Goal: Transaction & Acquisition: Book appointment/travel/reservation

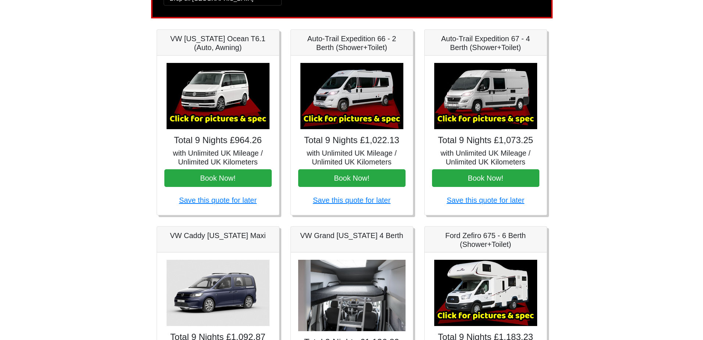
scroll to position [74, 0]
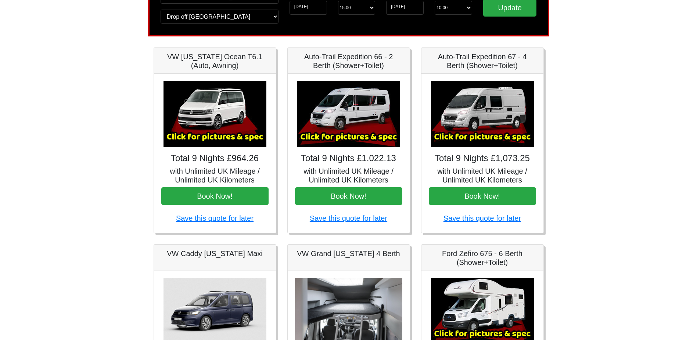
click at [492, 98] on img at bounding box center [482, 114] width 103 height 66
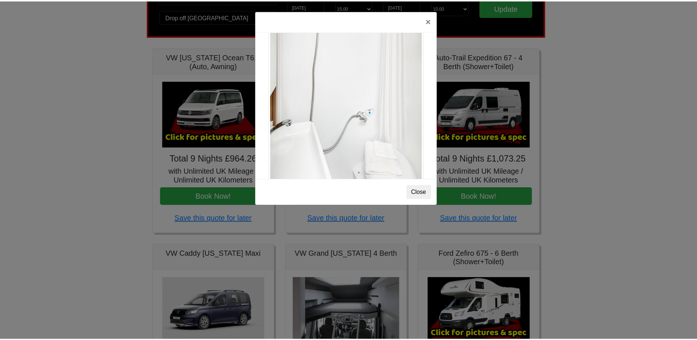
scroll to position [995, 0]
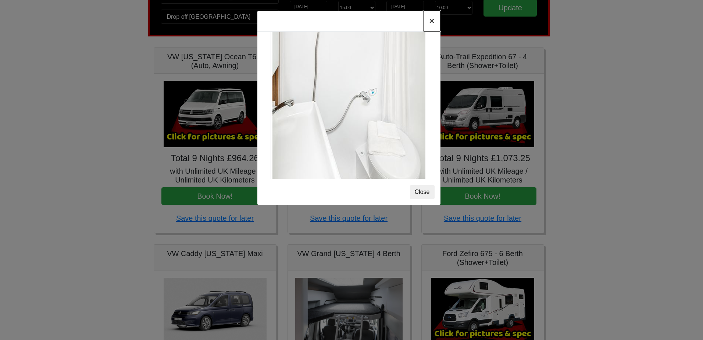
click at [429, 19] on button "×" at bounding box center [431, 21] width 17 height 21
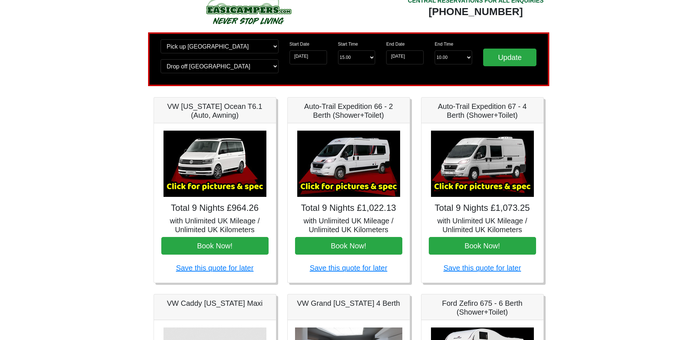
scroll to position [37, 0]
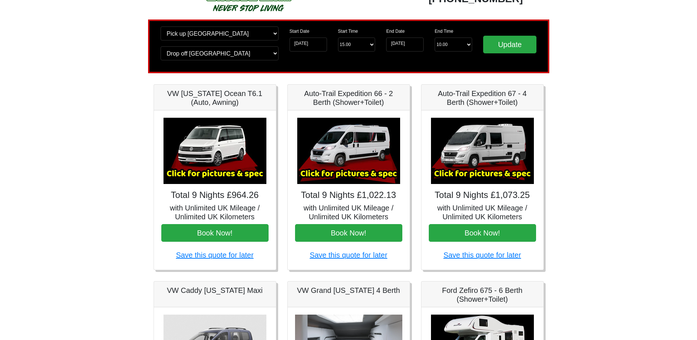
click at [589, 243] on body "CENTRAL RESERVATIONS FOR ALL ENQUIRIES [PHONE_NUMBER] Easicampers Booking : Sea…" at bounding box center [348, 330] width 697 height 734
click at [580, 174] on body "CENTRAL RESERVATIONS FOR ALL ENQUIRIES [PHONE_NUMBER] Easicampers Booking : Sea…" at bounding box center [348, 330] width 697 height 734
click at [483, 236] on button "Book Now!" at bounding box center [482, 233] width 107 height 18
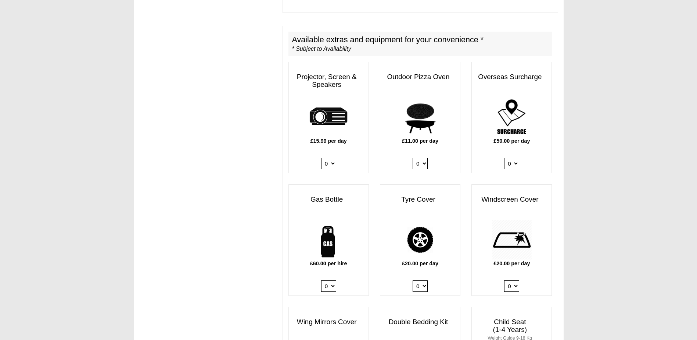
scroll to position [368, 0]
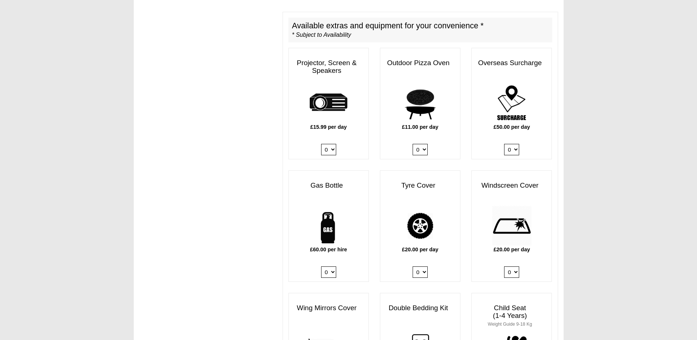
click at [322, 266] on select "0 1" at bounding box center [328, 271] width 15 height 11
select select "Gas Bottle x QTY 1 @ 60.00 GBP per hire."
click at [321, 266] on select "0 1" at bounding box center [328, 271] width 15 height 11
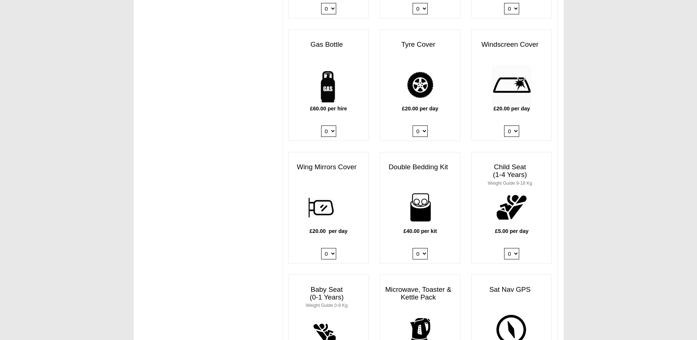
scroll to position [515, 0]
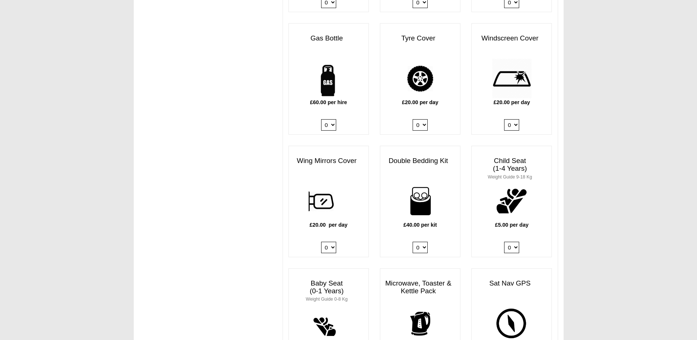
click at [418, 242] on select "0 1 2 3 4" at bounding box center [420, 247] width 15 height 11
select select "Double Bedding Kit x QTY 2 @ 40.00 GBP per kit."
click at [413, 242] on select "0 1 2 3 4" at bounding box center [420, 247] width 15 height 11
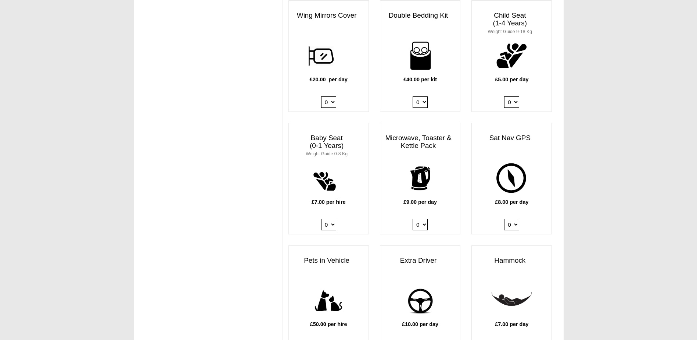
scroll to position [662, 0]
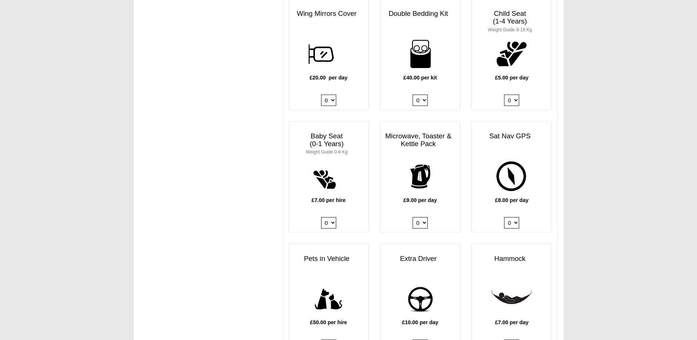
click at [422, 217] on select "0 1" at bounding box center [420, 222] width 15 height 11
select select "Kitchen Pack x QTY 1 @ 9.00 GBP per day."
click at [413, 217] on select "0 1" at bounding box center [420, 222] width 15 height 11
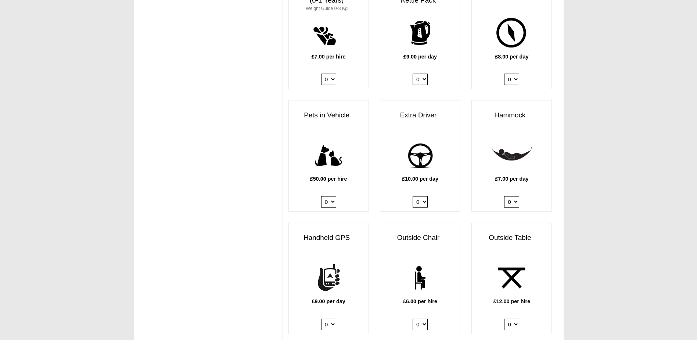
scroll to position [809, 0]
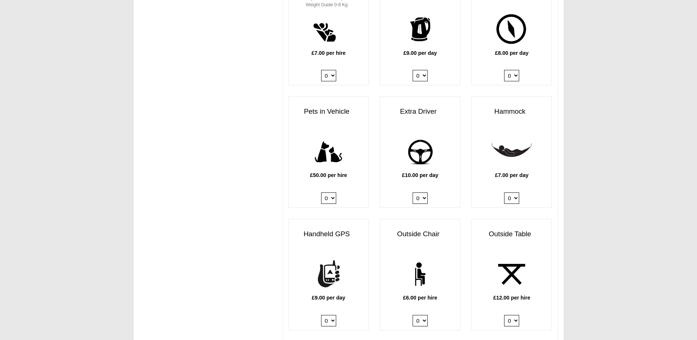
click at [423, 192] on select "0 1" at bounding box center [420, 197] width 15 height 11
select select "Extra Driver x QTY 1 @ 10.00 GBP per day."
click at [413, 192] on select "0 1" at bounding box center [420, 197] width 15 height 11
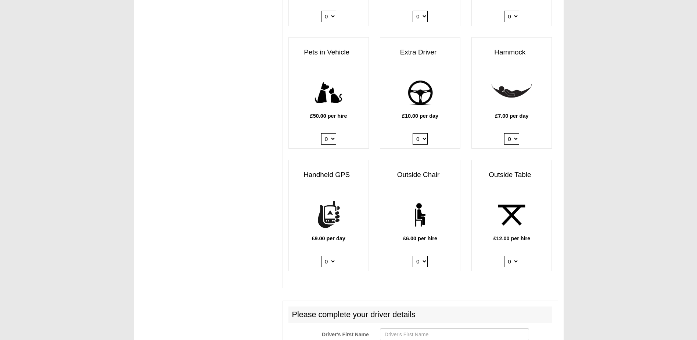
scroll to position [882, 0]
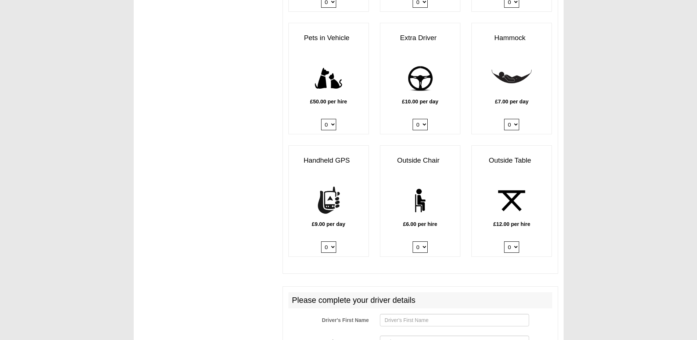
click at [422, 241] on select "0 1 2 3 4 5 6" at bounding box center [420, 246] width 15 height 11
select select "Outside Chair x QTY 2 @ 6.00 GBP per hire."
click at [413, 241] on select "0 1 2 3 4 5 6" at bounding box center [420, 246] width 15 height 11
click at [511, 242] on select "0 1 2" at bounding box center [511, 246] width 15 height 11
select select "Outside Table x QTY 1 @ 12.00 GBP per hire."
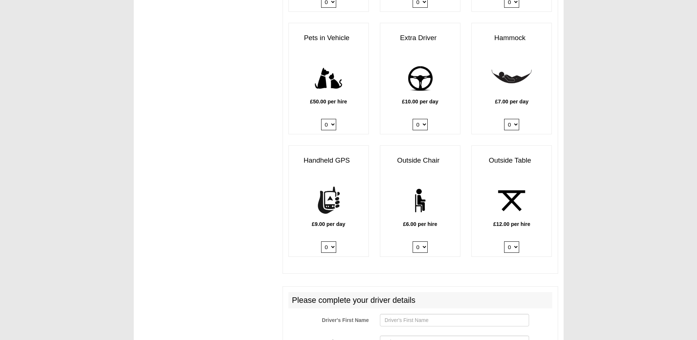
click at [504, 241] on select "0 1 2" at bounding box center [511, 246] width 15 height 11
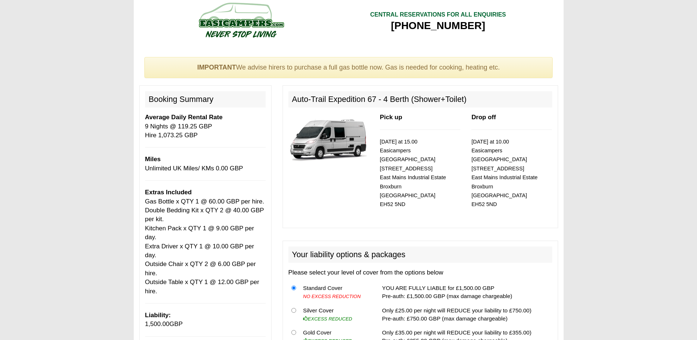
scroll to position [0, 0]
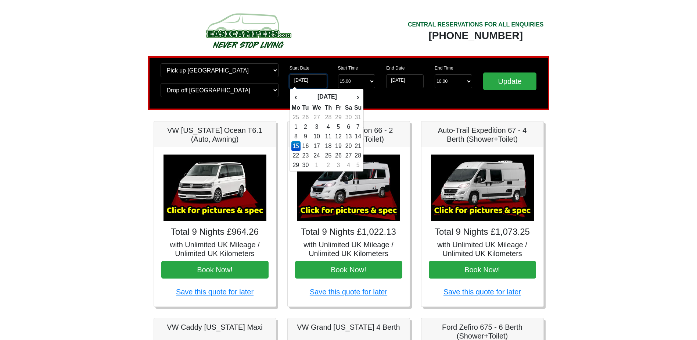
click at [304, 79] on input "[DATE]" at bounding box center [308, 81] width 37 height 14
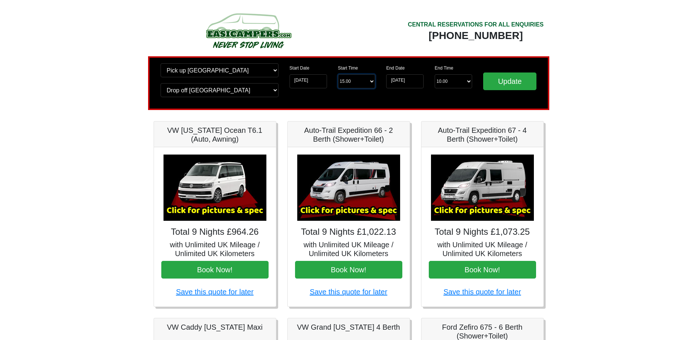
click at [347, 82] on select "Start Time 15.00 -------- 11.00 am (Saturday & Sunday Only) 12.00 pm (Saturday)…" at bounding box center [356, 81] width 37 height 14
click at [360, 86] on select "Start Time 15.00 -------- 11.00 am (Saturday & Sunday Only) 12.00 pm (Saturday)…" at bounding box center [356, 81] width 37 height 14
select select "14.00"
click at [338, 74] on select "Start Time 15.00 -------- 11.00 am (Saturday & Sunday Only) 12.00 pm (Saturday)…" at bounding box center [356, 81] width 37 height 14
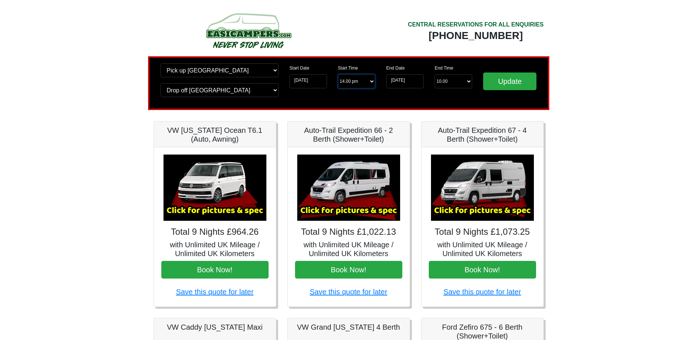
click at [364, 83] on select "Start Time 15.00 -------- 11.00 am (Saturday & Sunday Only) 12.00 pm (Saturday)…" at bounding box center [356, 81] width 37 height 14
click at [338, 74] on select "Start Time 15.00 -------- 11.00 am (Saturday & Sunday Only) 12.00 pm (Saturday)…" at bounding box center [356, 81] width 37 height 14
click at [447, 83] on select "End Time 10.00 -------- 08.00 am 09.00 am 10.00 am 11.00 am (Sunday Only)" at bounding box center [453, 81] width 37 height 14
select select "10.00"
click at [435, 74] on select "End Time 10.00 -------- 08.00 am 09.00 am 10.00 am 11.00 am (Sunday Only)" at bounding box center [453, 81] width 37 height 14
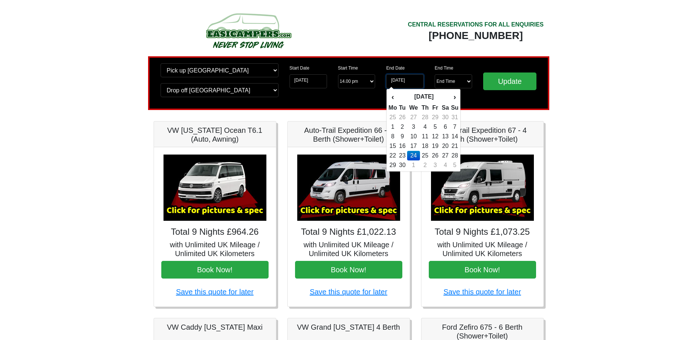
click at [400, 80] on input "[DATE]" at bounding box center [404, 81] width 37 height 14
click at [418, 155] on td "24" at bounding box center [413, 156] width 12 height 10
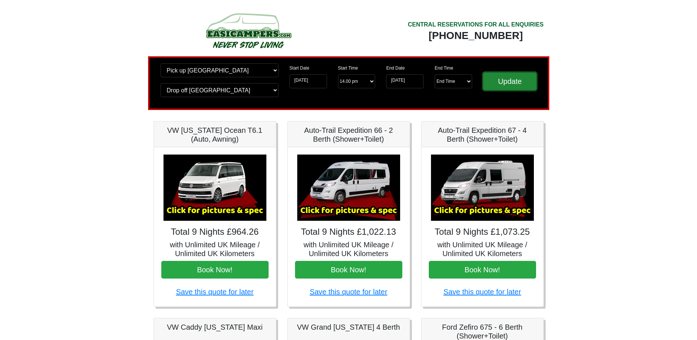
click at [493, 79] on input "Update" at bounding box center [510, 81] width 54 height 18
click at [357, 83] on select "Start Time 14.00 -------- 11.00 am ([DATE] & [DATE] Only) 12.00 pm ([DATE]) 13.…" at bounding box center [356, 81] width 37 height 14
select select "13.00"
click at [338, 74] on select "Start Time 14.00 -------- 11.00 am ([DATE] & [DATE] Only) 12.00 pm ([DATE]) 13.…" at bounding box center [356, 81] width 37 height 14
click at [499, 82] on input "Update" at bounding box center [510, 81] width 54 height 18
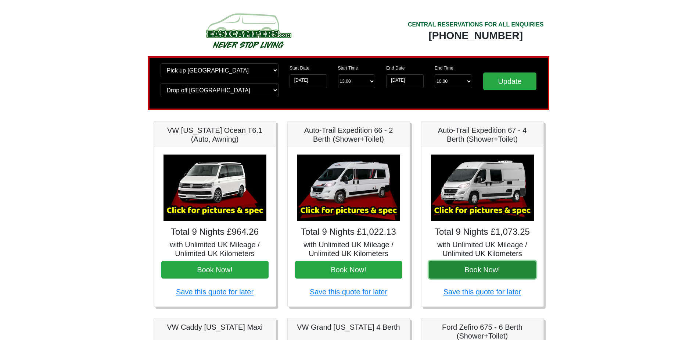
click at [490, 272] on button "Book Now!" at bounding box center [482, 270] width 107 height 18
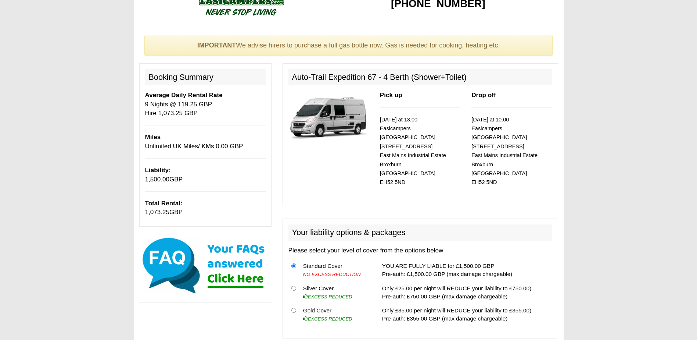
scroll to position [74, 0]
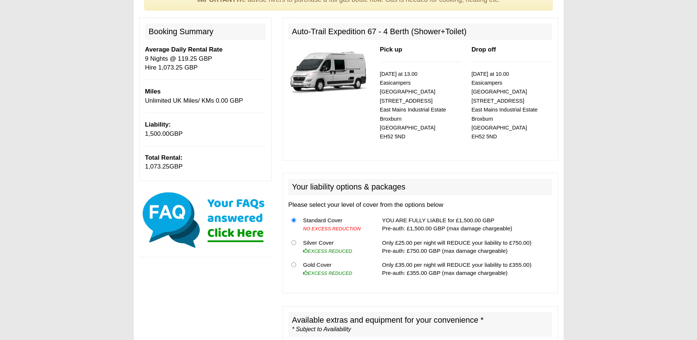
click at [299, 179] on h2 "Your liability options & packages" at bounding box center [421, 187] width 264 height 16
drag, startPoint x: 312, startPoint y: 178, endPoint x: 347, endPoint y: 179, distance: 34.2
click at [347, 179] on h2 "Your liability options & packages" at bounding box center [421, 187] width 264 height 16
click at [362, 188] on div "Your liability options & packages Please select your level of cover from the op…" at bounding box center [421, 233] width 276 height 120
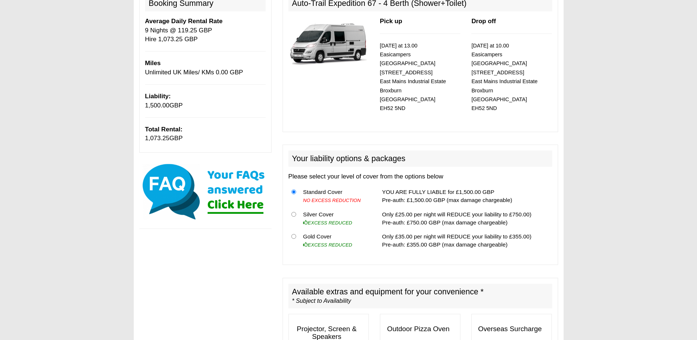
scroll to position [110, 0]
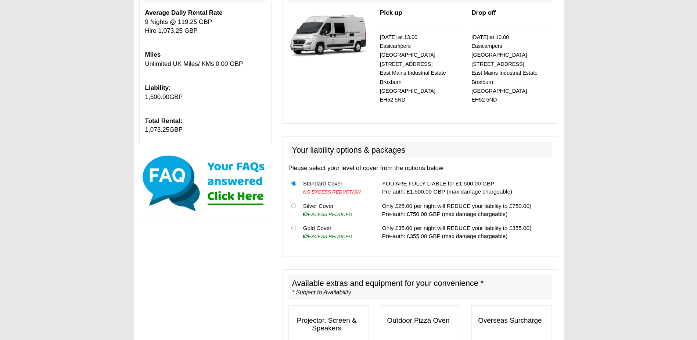
click at [383, 204] on td "Only £25.00 per night will REDUCE your liability to £750.00) Pre-auth: £750.00 …" at bounding box center [465, 210] width 173 height 22
click at [294, 203] on input "radio" at bounding box center [294, 205] width 5 height 5
radio input "true"
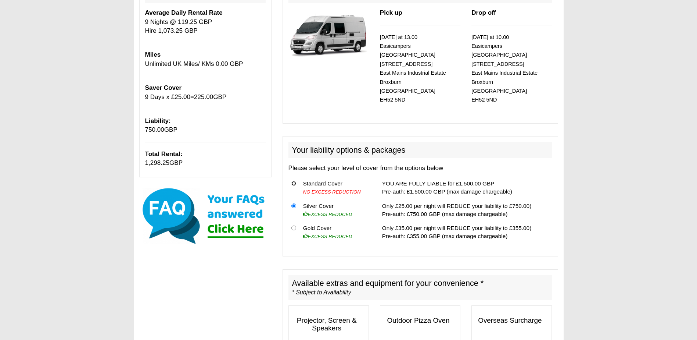
click at [294, 181] on input "radio" at bounding box center [294, 183] width 5 height 5
radio input "true"
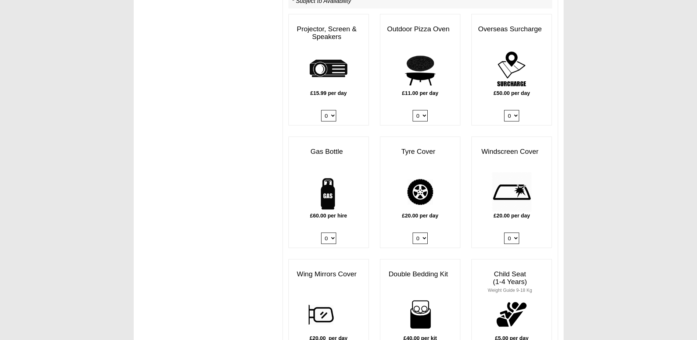
scroll to position [404, 0]
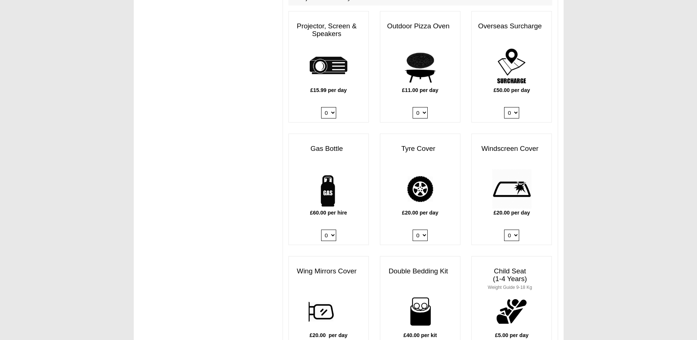
click at [330, 229] on select "0 1" at bounding box center [328, 234] width 15 height 11
select select "Gas Bottle x QTY 1 @ 60.00 GBP per hire."
click at [321, 229] on select "0 1" at bounding box center [328, 234] width 15 height 11
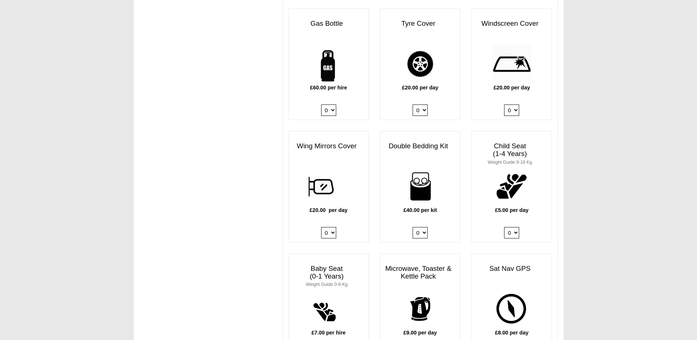
scroll to position [551, 0]
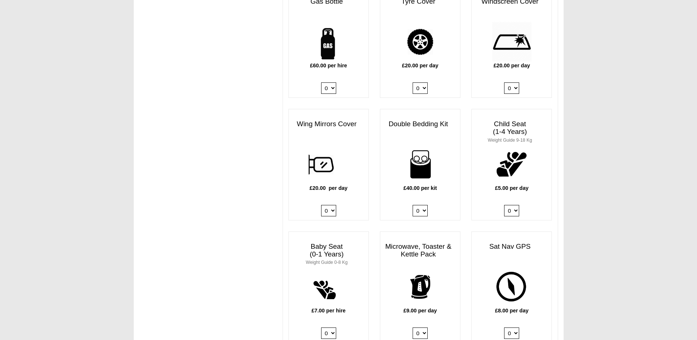
click at [418, 205] on select "0 1 2 3 4" at bounding box center [420, 210] width 15 height 11
select select "Double Bedding Kit x QTY 2 @ 40.00 GBP per kit."
click at [413, 205] on select "0 1 2 3 4" at bounding box center [420, 210] width 15 height 11
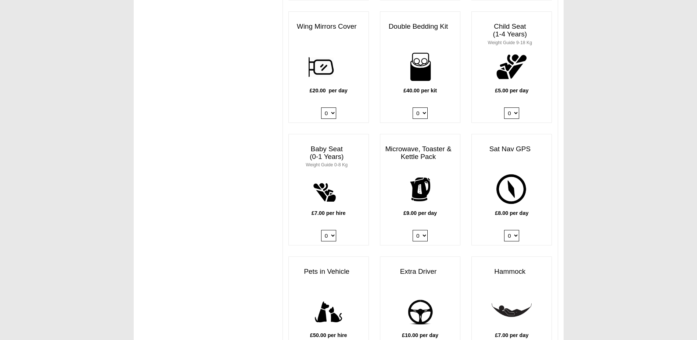
scroll to position [662, 0]
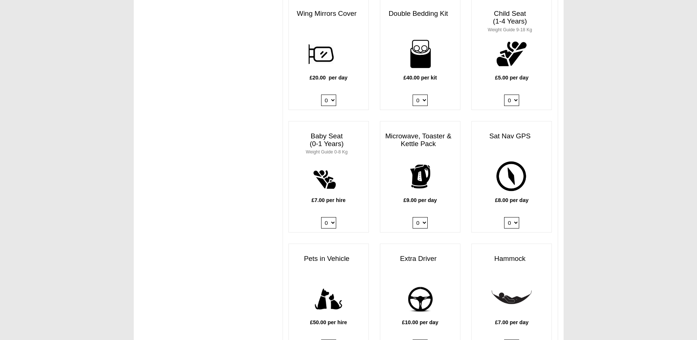
click at [422, 218] on select "0 1" at bounding box center [420, 222] width 15 height 11
select select "Kitchen Pack x QTY 1 @ 9.00 GBP per day."
click at [413, 217] on select "0 1" at bounding box center [420, 222] width 15 height 11
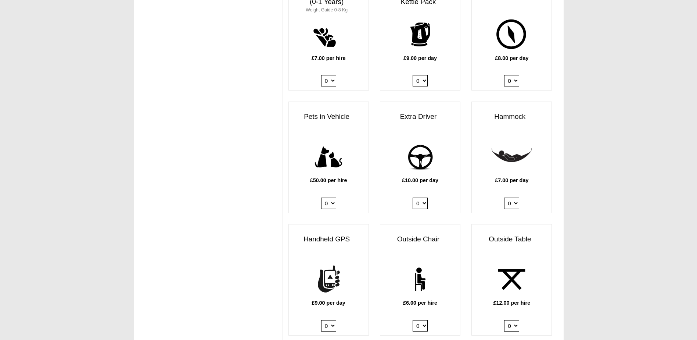
scroll to position [809, 0]
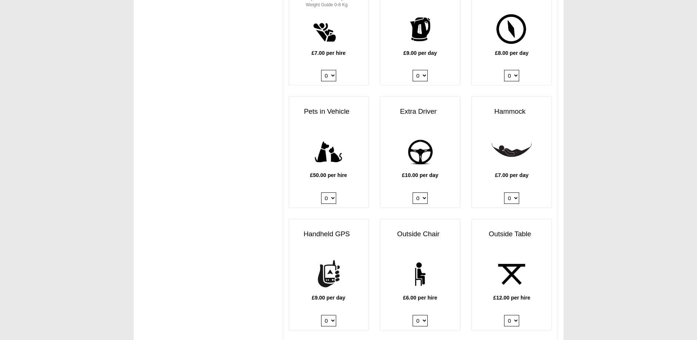
click at [421, 193] on select "0 1" at bounding box center [420, 197] width 15 height 11
select select "Extra Driver x QTY 1 @ 10.00 GBP per day."
click at [413, 192] on select "0 1" at bounding box center [420, 197] width 15 height 11
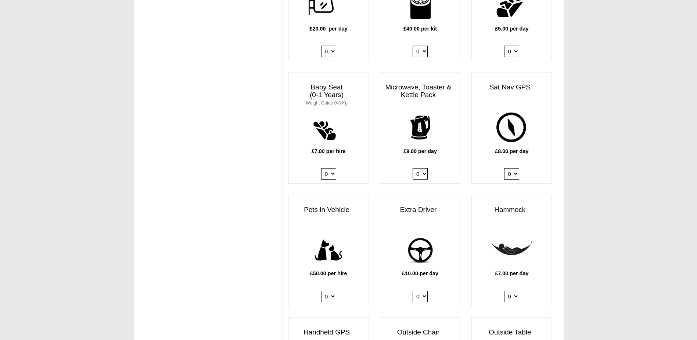
scroll to position [698, 0]
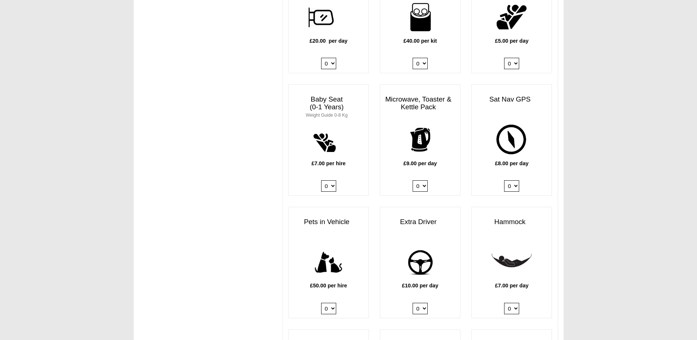
click at [422, 183] on select "0 1" at bounding box center [420, 185] width 15 height 11
click at [423, 180] on select "0 1" at bounding box center [420, 185] width 15 height 11
select select
click at [413, 180] on select "0 1" at bounding box center [420, 185] width 15 height 11
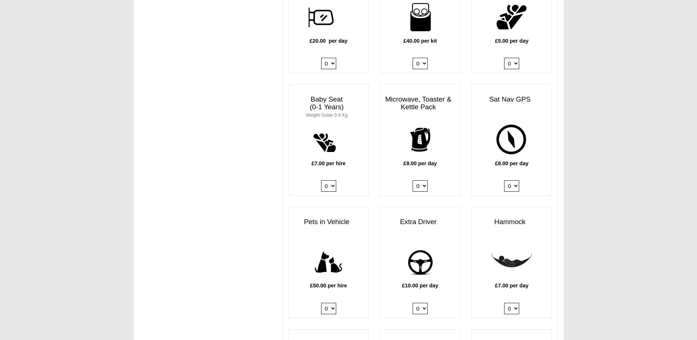
click at [419, 192] on div "Projector, Screen & Speakers £15.99 per day 0 1 Outdoor Pizza Oven £11.00 per d…" at bounding box center [420, 84] width 275 height 734
click at [589, 168] on body "15 09 2025 ------- 2025 ------- Sorry, you dont qualify :( CENTRAL RESERVATIONS…" at bounding box center [348, 23] width 697 height 1443
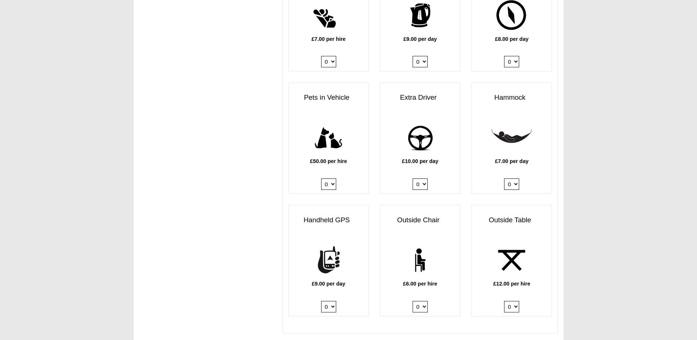
scroll to position [846, 0]
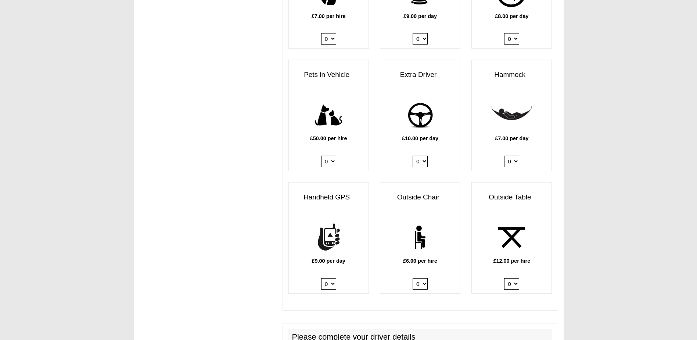
click at [423, 278] on select "0 1 2 3 4 5 6" at bounding box center [420, 283] width 15 height 11
select select "Outside Chair x QTY 2 @ 6.00 GBP per hire."
click at [413, 278] on select "0 1 2 3 4 5 6" at bounding box center [420, 283] width 15 height 11
click at [515, 281] on select "0 1 2" at bounding box center [511, 283] width 15 height 11
select select "Outside Table x QTY 1 @ 12.00 GBP per hire."
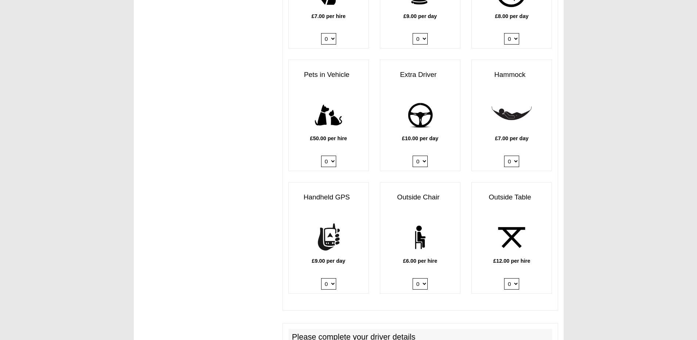
click at [504, 278] on select "0 1 2" at bounding box center [511, 283] width 15 height 11
click at [544, 280] on div "£12.00 per hire 0 1 2" at bounding box center [512, 255] width 80 height 76
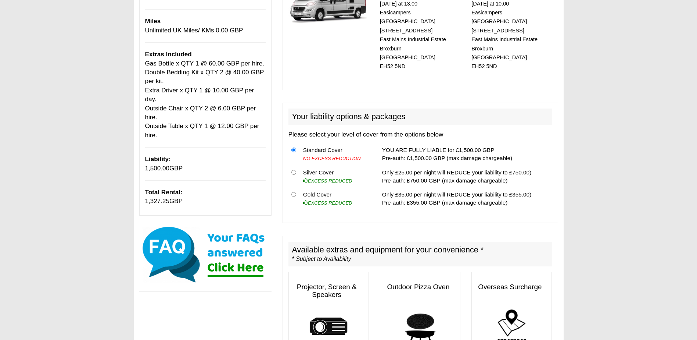
scroll to position [147, 0]
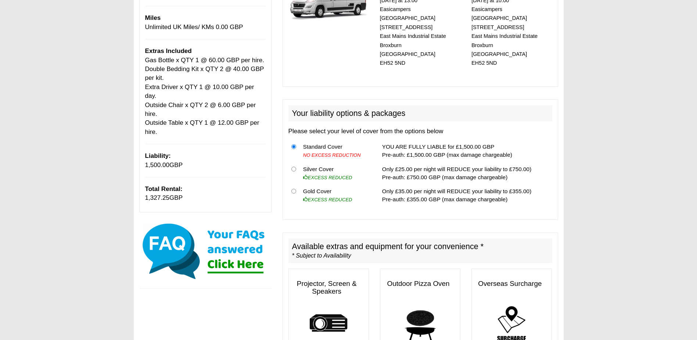
click at [168, 194] on span "1,327.25" at bounding box center [157, 197] width 25 height 7
copy div "1,327.25 GBP × Most Common FAQs Is there an age restriction in place? Yes, you …"
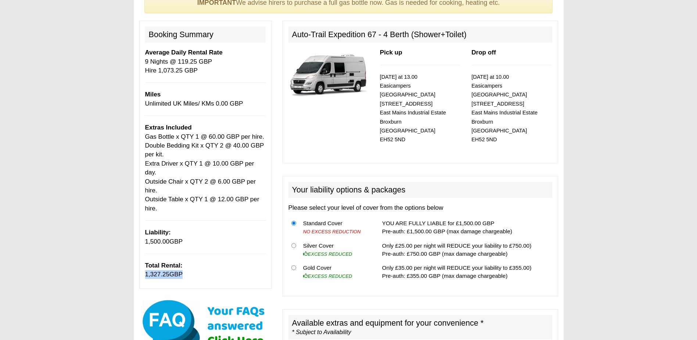
scroll to position [74, 0]
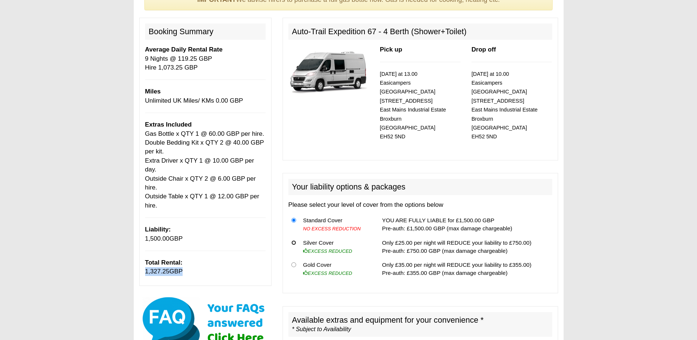
click at [292, 240] on input "radio" at bounding box center [294, 242] width 5 height 5
radio input "true"
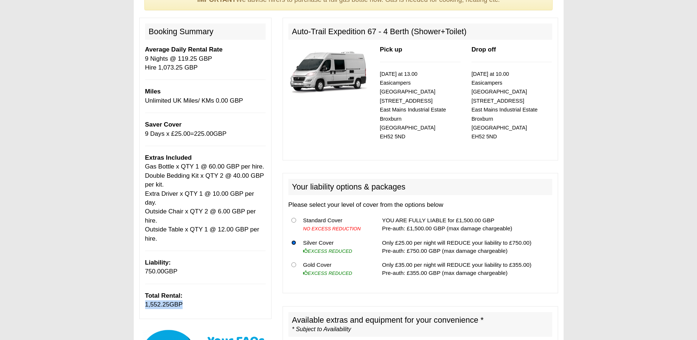
copy div "1,327.25 GBP × Most Common FAQs Is there an age restriction in place? Yes, you …"
click at [310, 215] on td "Standard Cover NO EXCESS REDUCTION" at bounding box center [335, 224] width 71 height 22
click at [312, 213] on td "Standard Cover NO EXCESS REDUCTION" at bounding box center [335, 224] width 71 height 22
click at [294, 218] on input "radio" at bounding box center [294, 220] width 5 height 5
radio input "true"
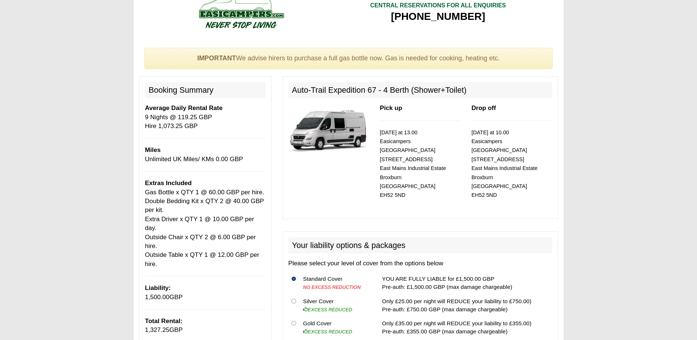
scroll to position [0, 0]
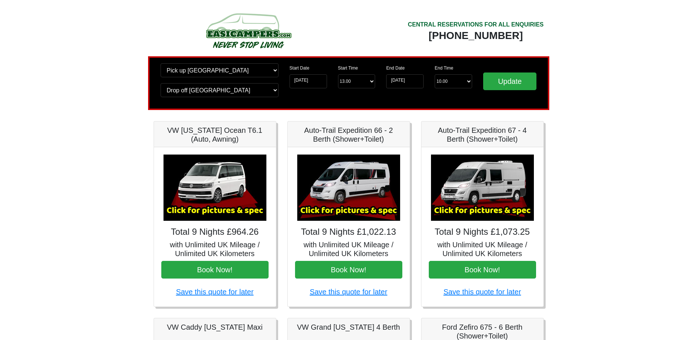
click at [490, 192] on img at bounding box center [482, 187] width 103 height 66
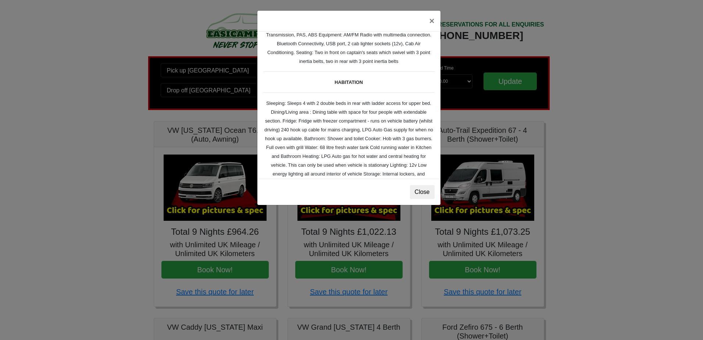
scroll to position [74, 0]
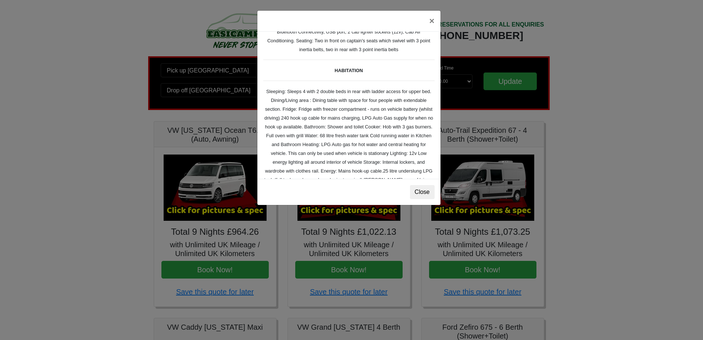
click at [351, 124] on small "Auto-trail Tribute 669 Spec TECHNICAL DATA Engine: Fiat Ducato 115bhp, 2 litre …" at bounding box center [348, 132] width 171 height 337
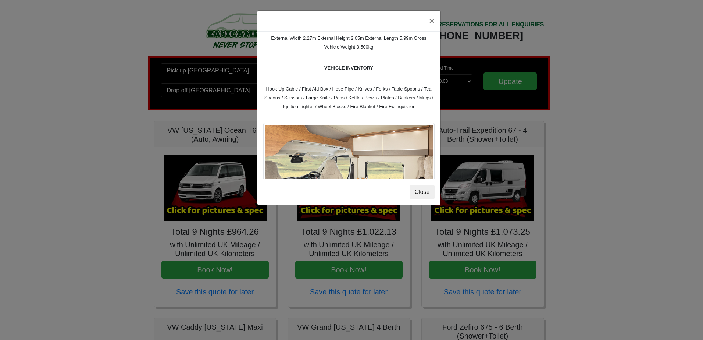
scroll to position [223, 0]
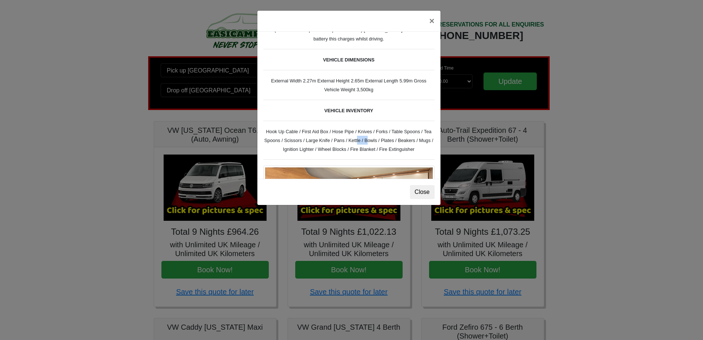
drag, startPoint x: 347, startPoint y: 142, endPoint x: 359, endPoint y: 142, distance: 11.4
drag, startPoint x: 359, startPoint y: 142, endPoint x: 360, endPoint y: 157, distance: 14.8
click at [360, 157] on div "Auto-trail Tribute 669 Spec TECHNICAL DATA Engine: Fiat Ducato 115bhp, 2 litre …" at bounding box center [348, 105] width 183 height 147
click at [432, 19] on button "×" at bounding box center [431, 21] width 17 height 21
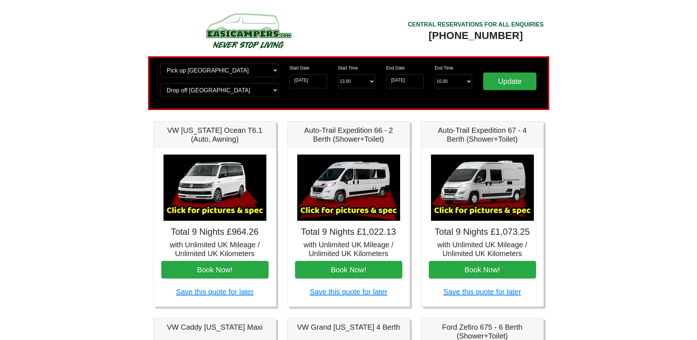
click at [494, 180] on img at bounding box center [482, 187] width 103 height 66
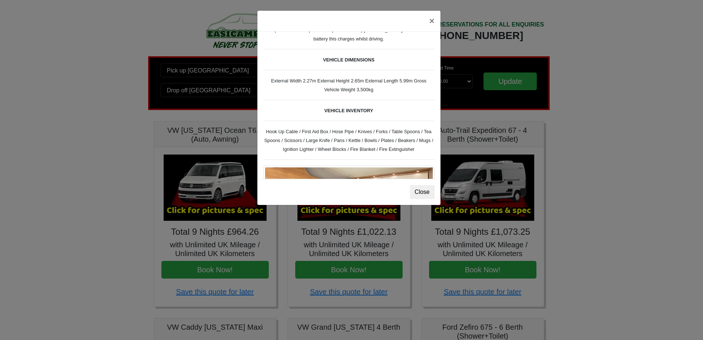
click at [375, 135] on div "Auto-trail Tribute 669 Spec TECHNICAL DATA Engine: Fiat Ducato 115bhp, 2 litre …" at bounding box center [348, 105] width 183 height 147
drag, startPoint x: 375, startPoint y: 135, endPoint x: 364, endPoint y: 139, distance: 12.1
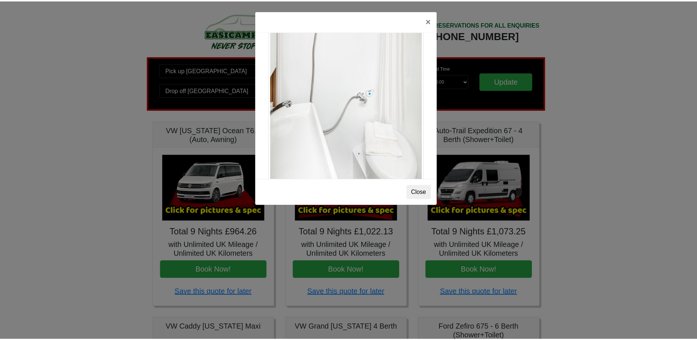
scroll to position [995, 0]
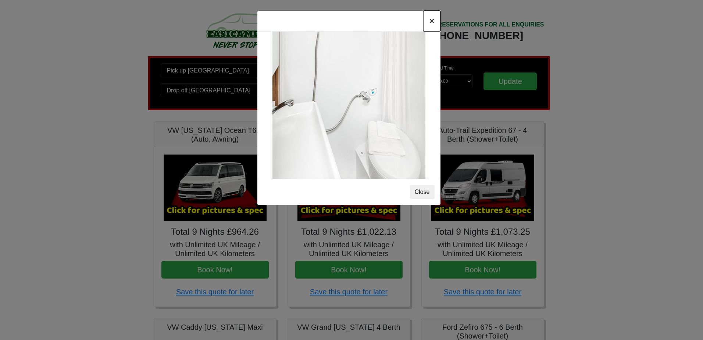
click at [429, 25] on button "×" at bounding box center [431, 21] width 17 height 21
